Goal: Find specific page/section: Find specific page/section

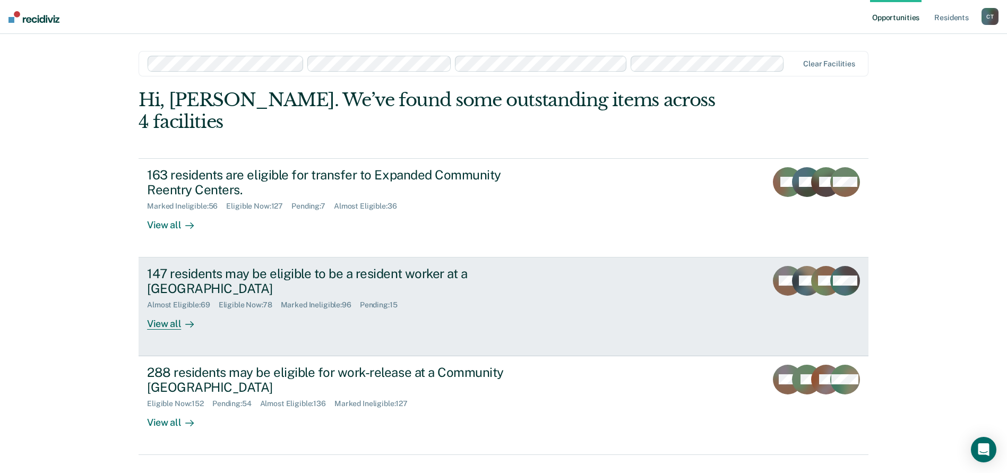
click at [456, 290] on div "147 residents may be eligible to be a resident worker at a Community Reentry Ce…" at bounding box center [346, 298] width 398 height 64
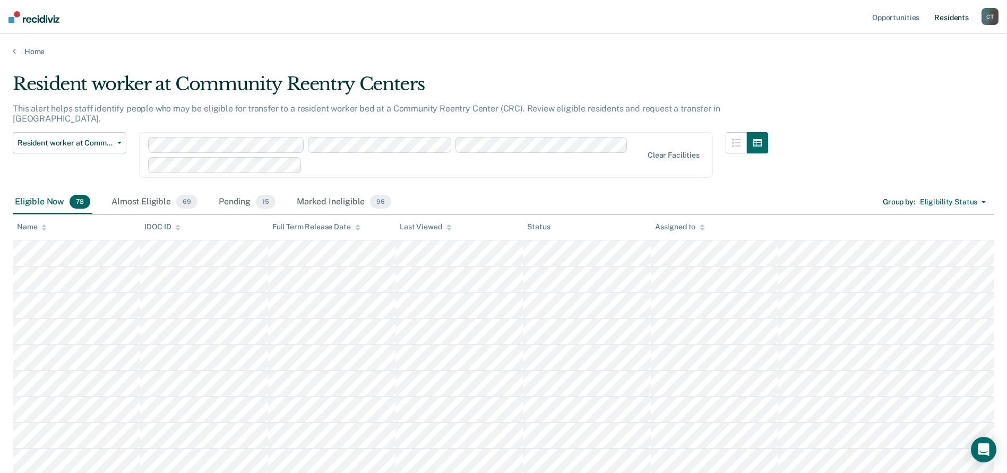
click at [953, 19] on link "Resident s" at bounding box center [951, 17] width 39 height 34
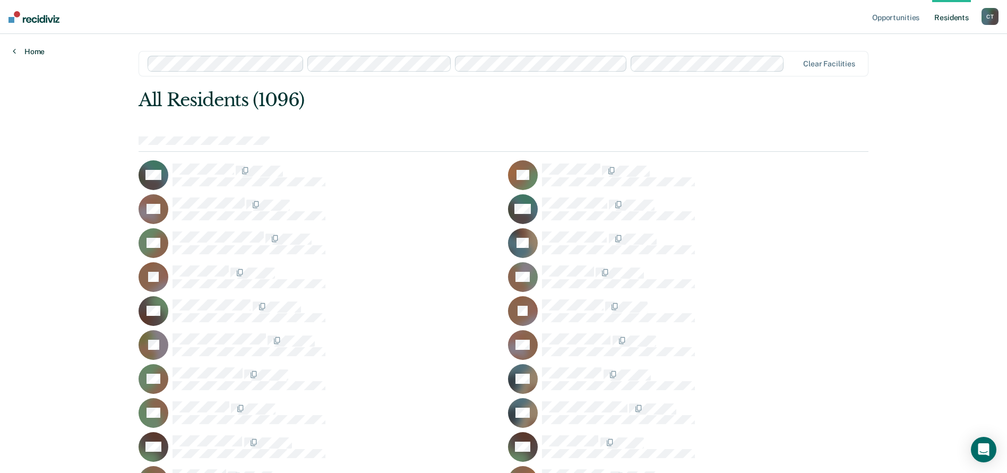
click at [20, 50] on link "Home" at bounding box center [29, 52] width 32 height 10
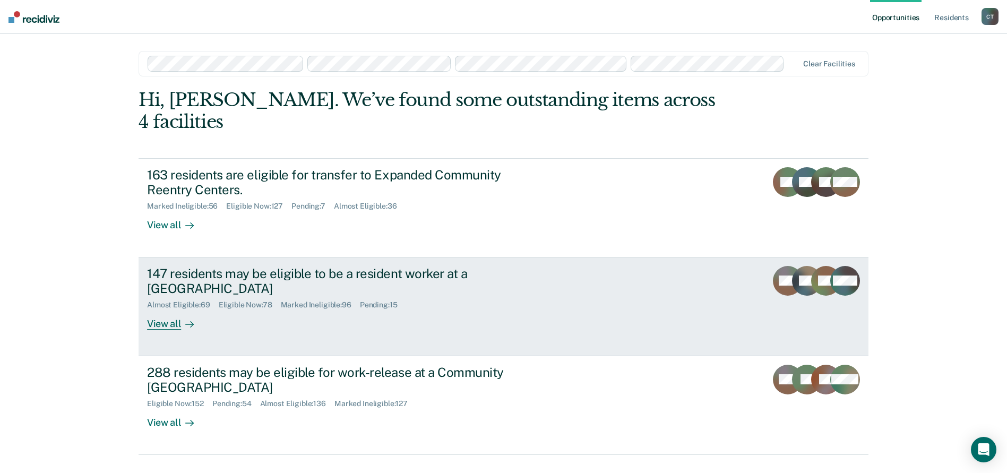
click at [408, 291] on div "147 residents may be eligible to be a resident worker at a Community Reentry Ce…" at bounding box center [346, 298] width 398 height 64
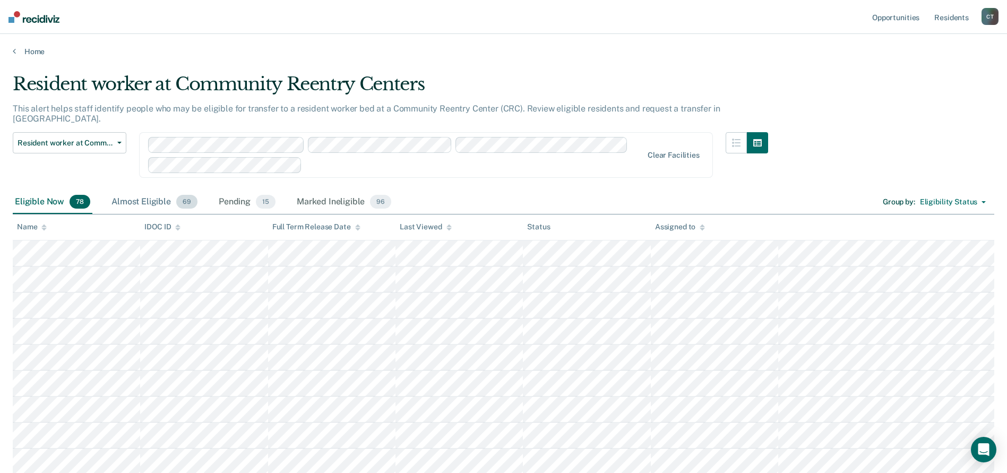
click at [149, 194] on div "Almost Eligible 69" at bounding box center [154, 202] width 90 height 23
click at [27, 52] on link "Home" at bounding box center [503, 52] width 981 height 10
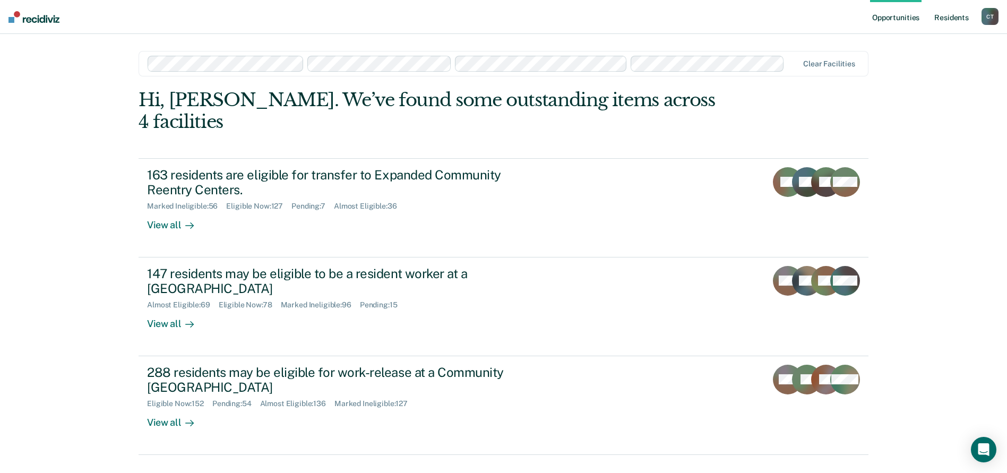
click at [946, 16] on link "Resident s" at bounding box center [951, 17] width 39 height 34
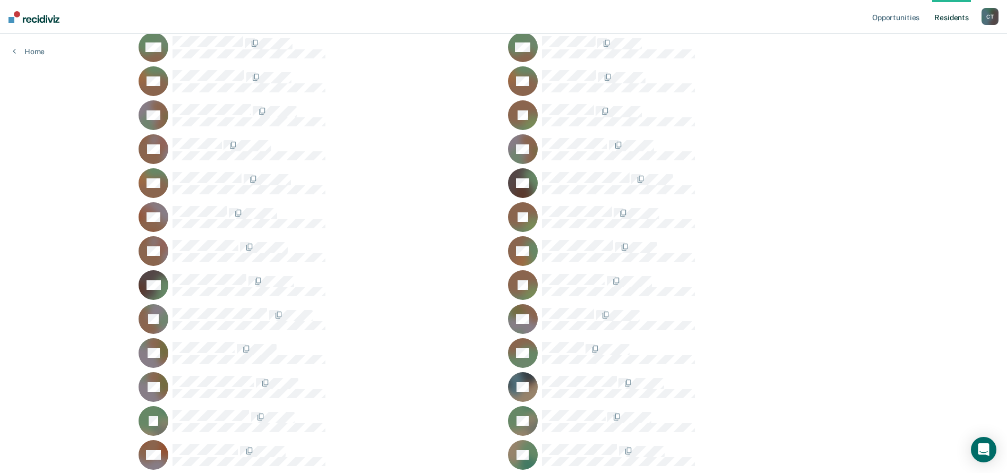
scroll to position [37241, 0]
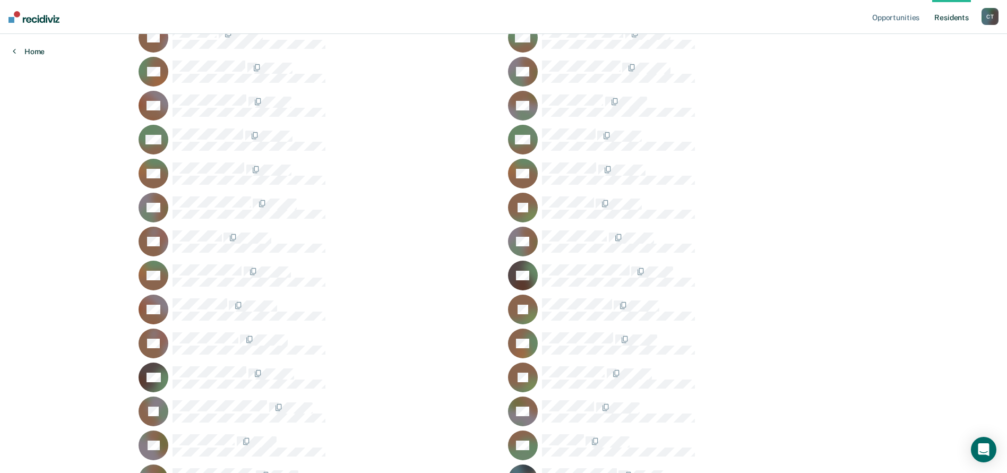
click at [31, 48] on link "Home" at bounding box center [29, 52] width 32 height 10
